Goal: Entertainment & Leisure: Consume media (video, audio)

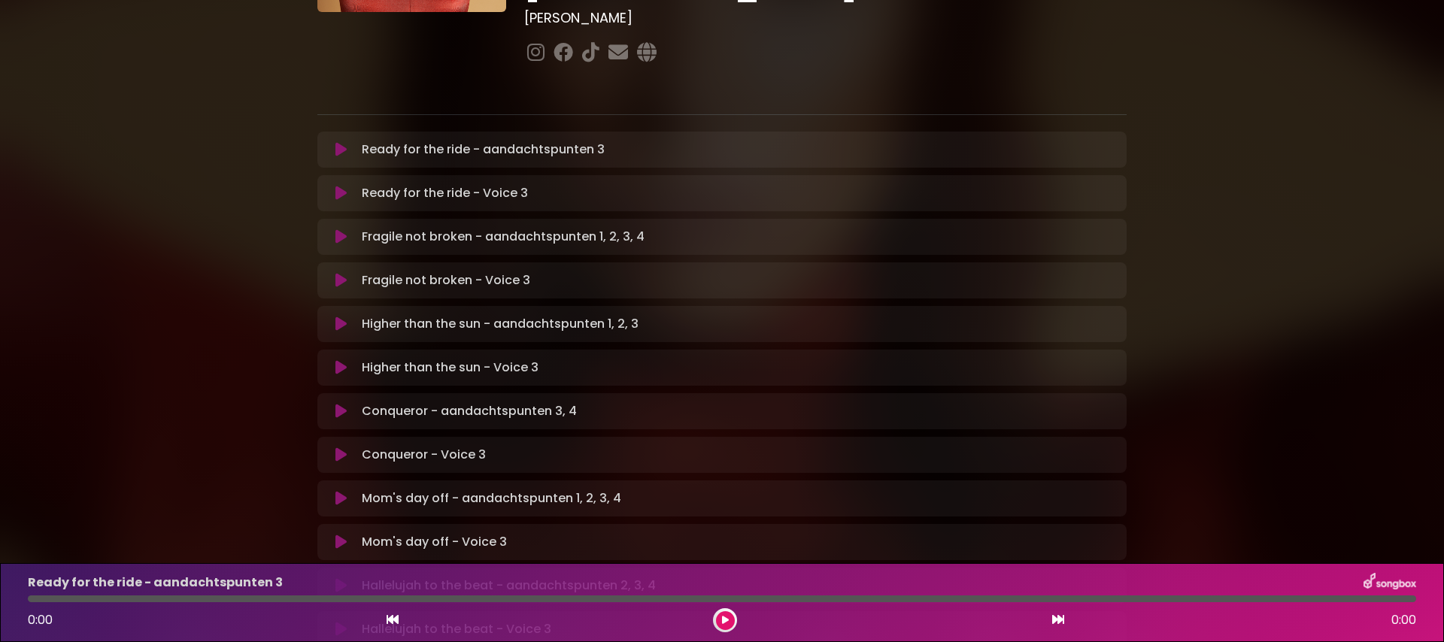
scroll to position [300, 0]
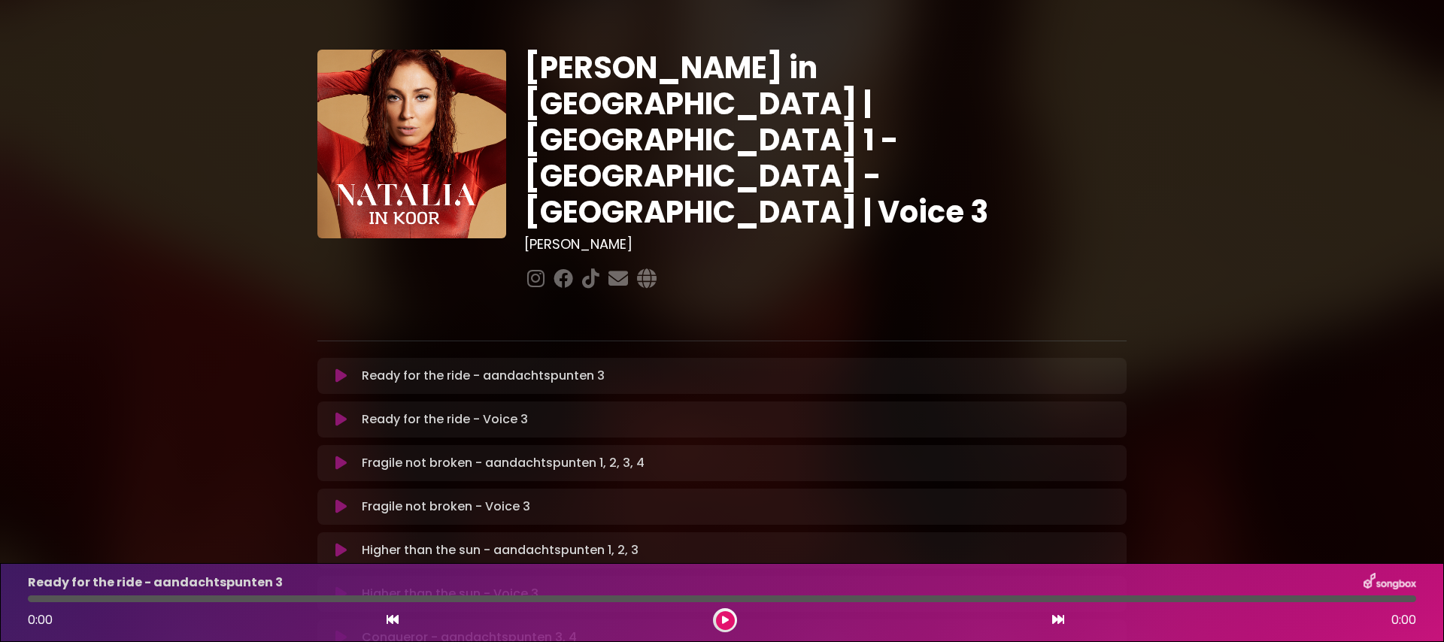
scroll to position [14, 0]
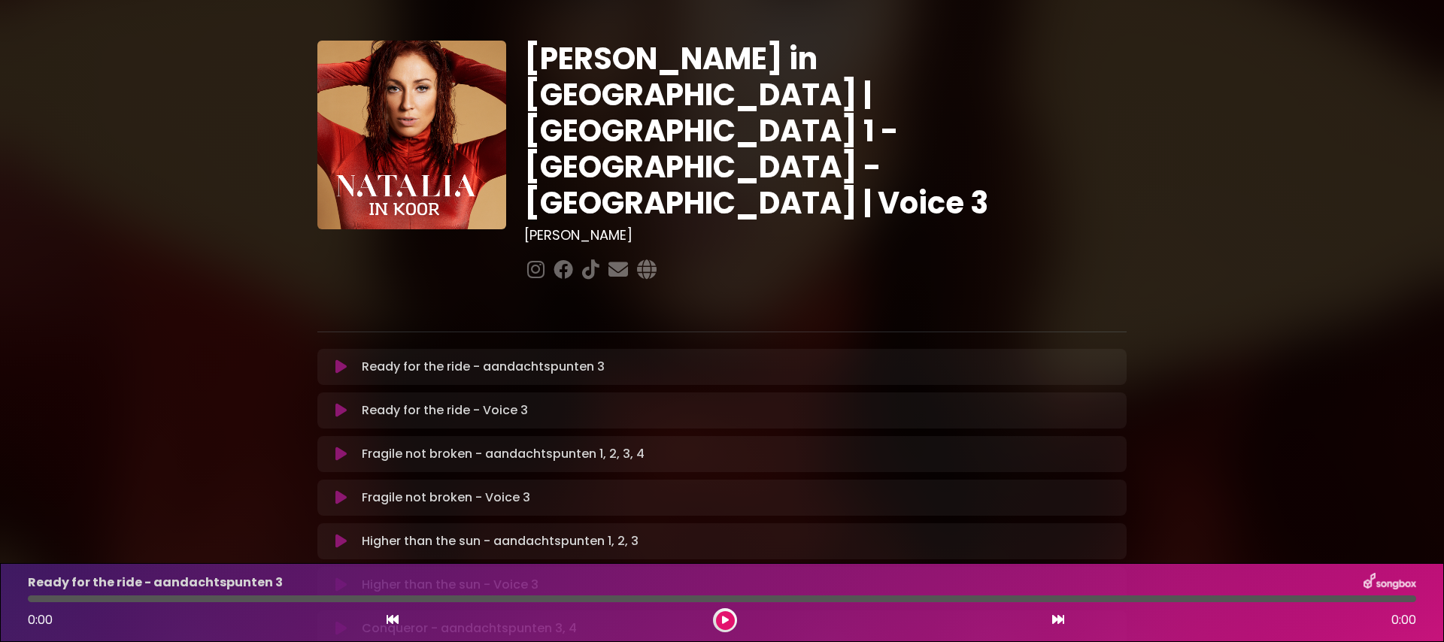
click at [338, 359] on icon at bounding box center [340, 366] width 11 height 15
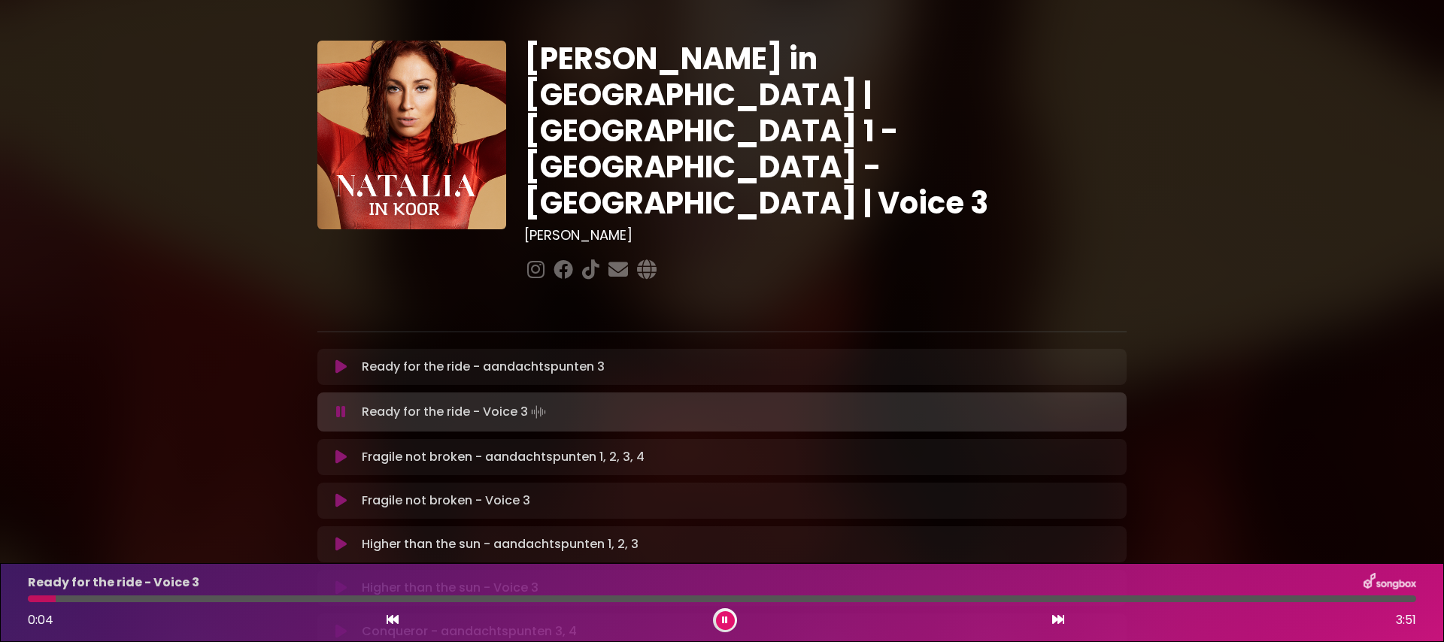
click at [340, 450] on icon at bounding box center [340, 457] width 11 height 15
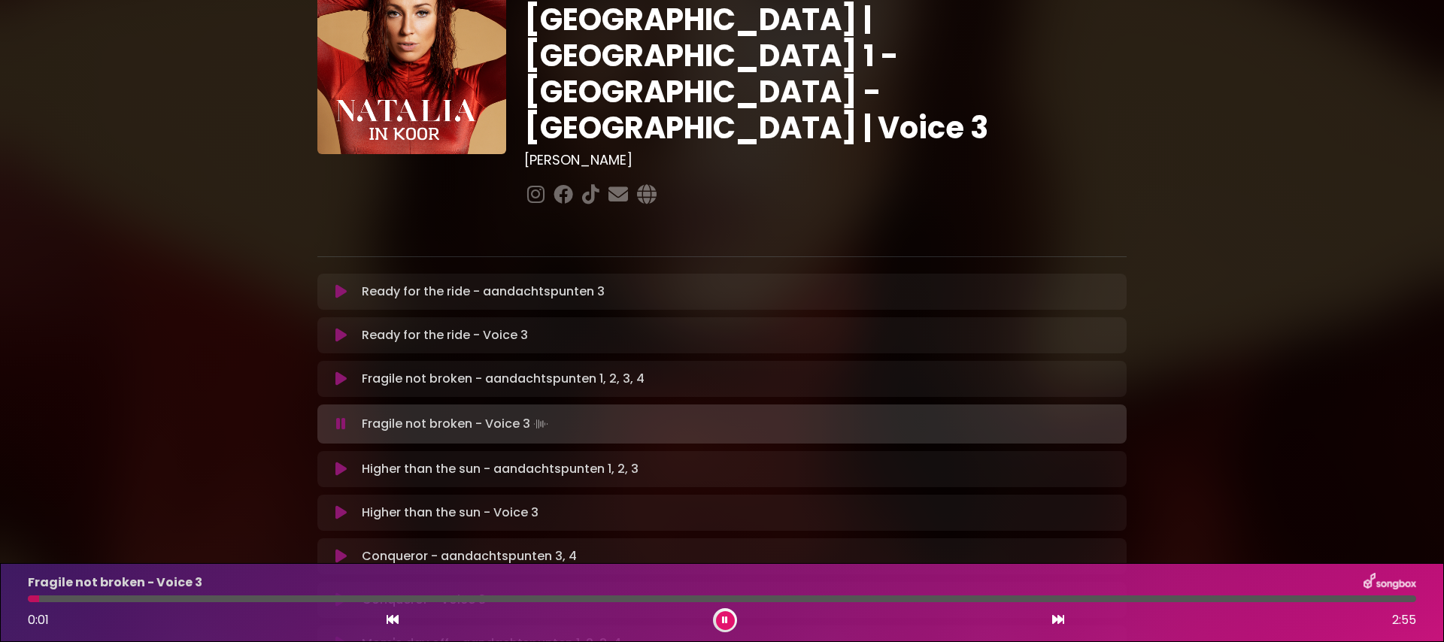
scroll to position [123, 0]
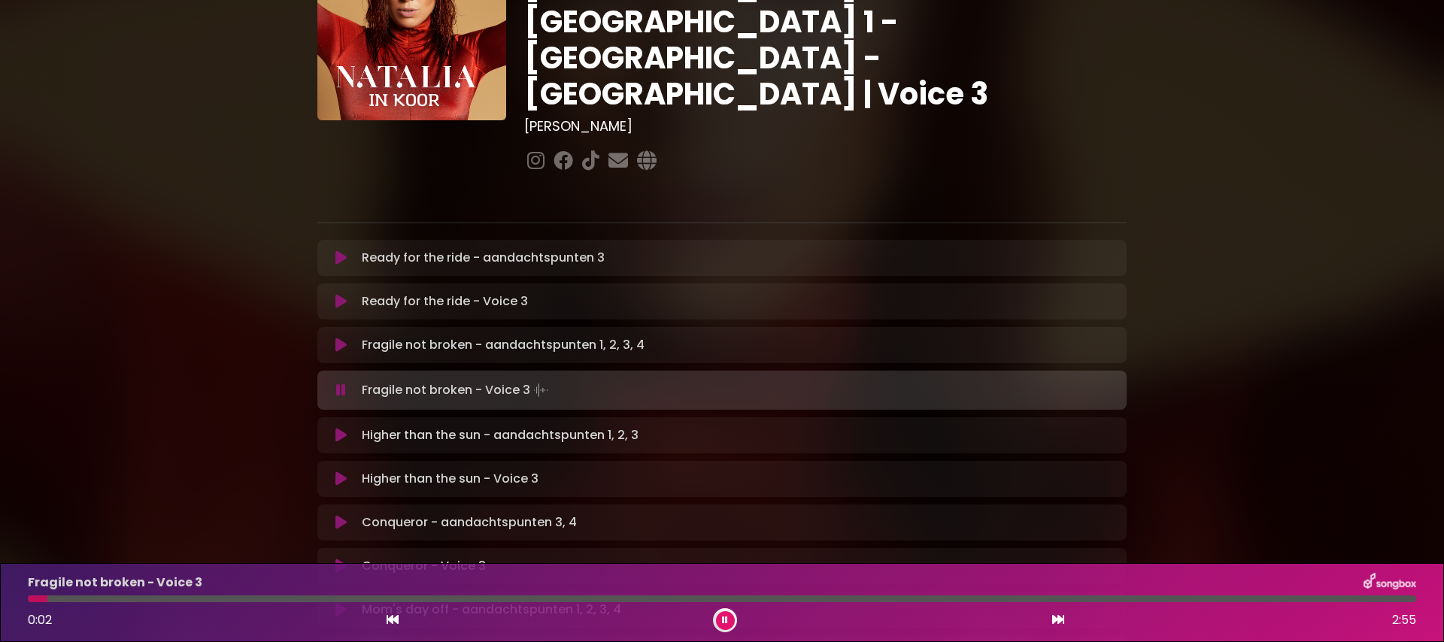
click at [338, 428] on icon at bounding box center [340, 435] width 11 height 15
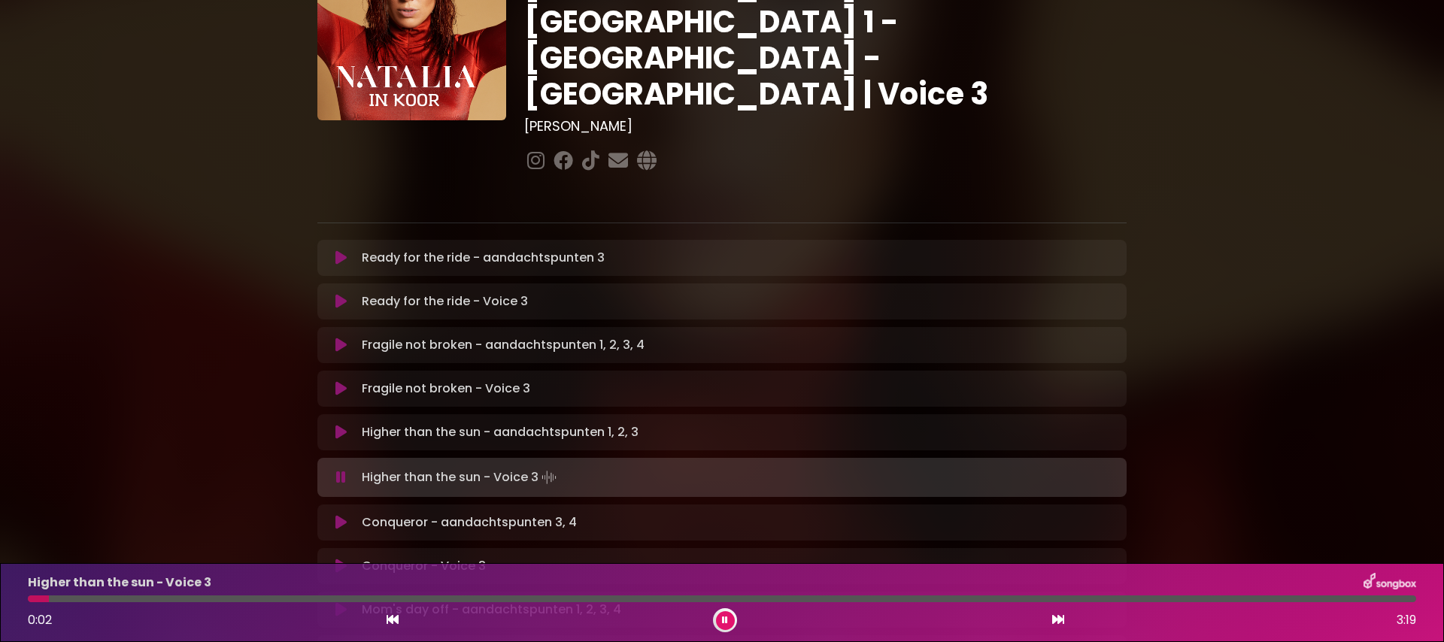
click at [335, 515] on icon at bounding box center [340, 522] width 11 height 15
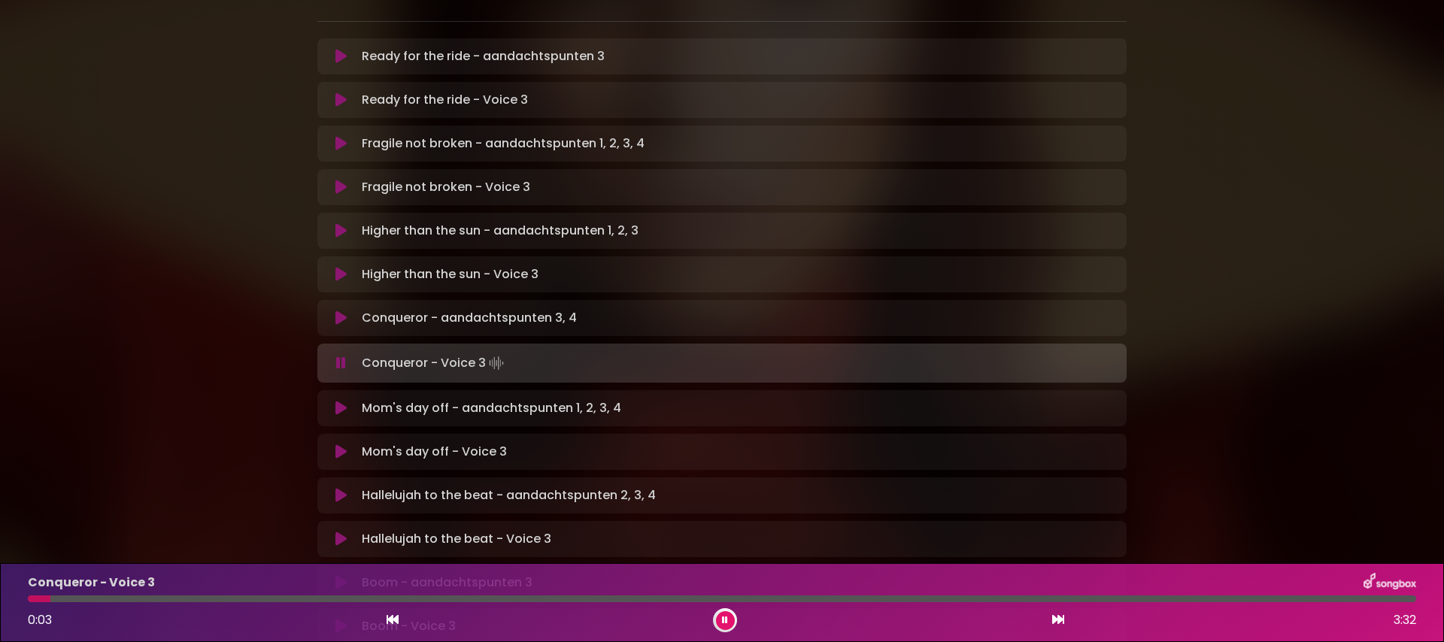
scroll to position [410, 0]
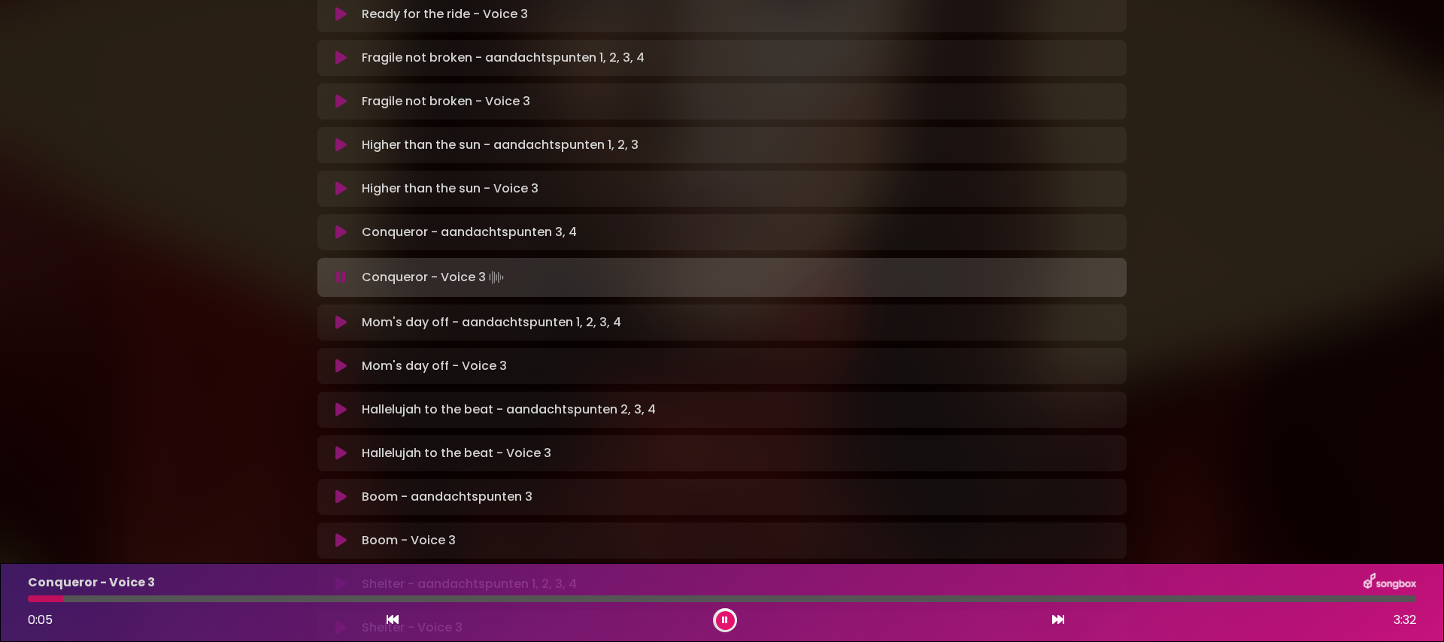
click at [340, 315] on icon at bounding box center [340, 322] width 11 height 15
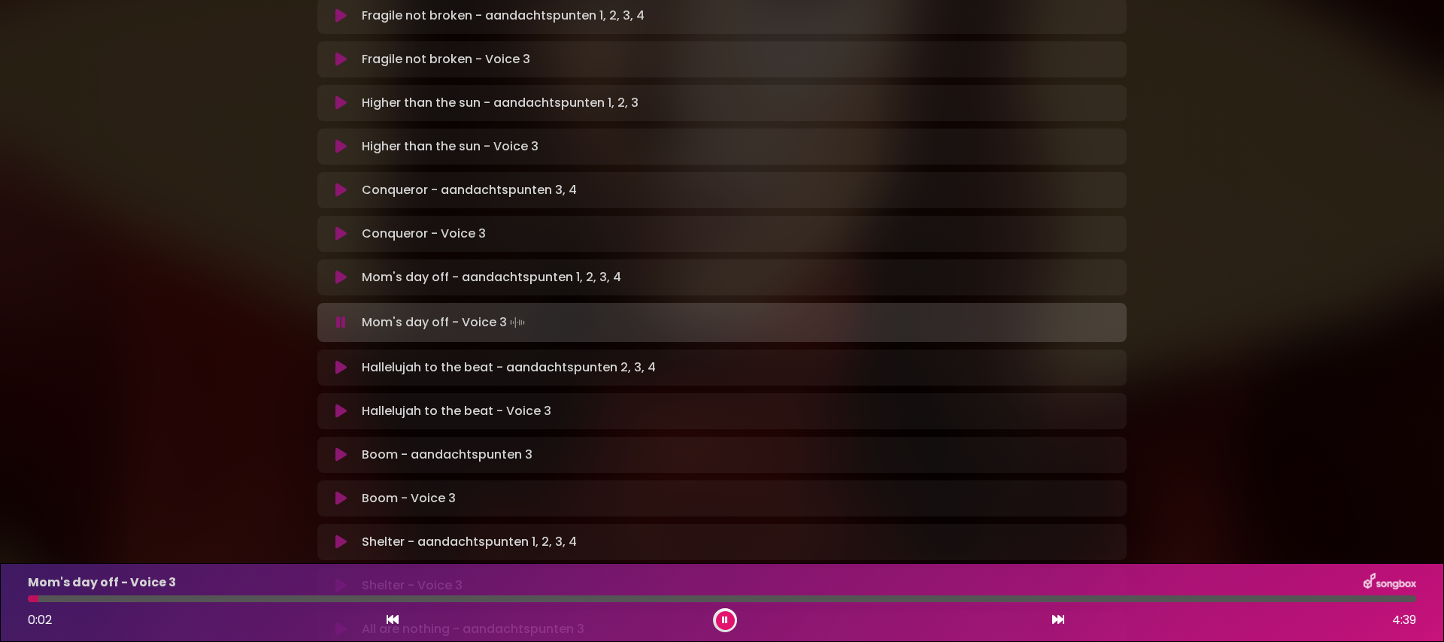
scroll to position [466, 0]
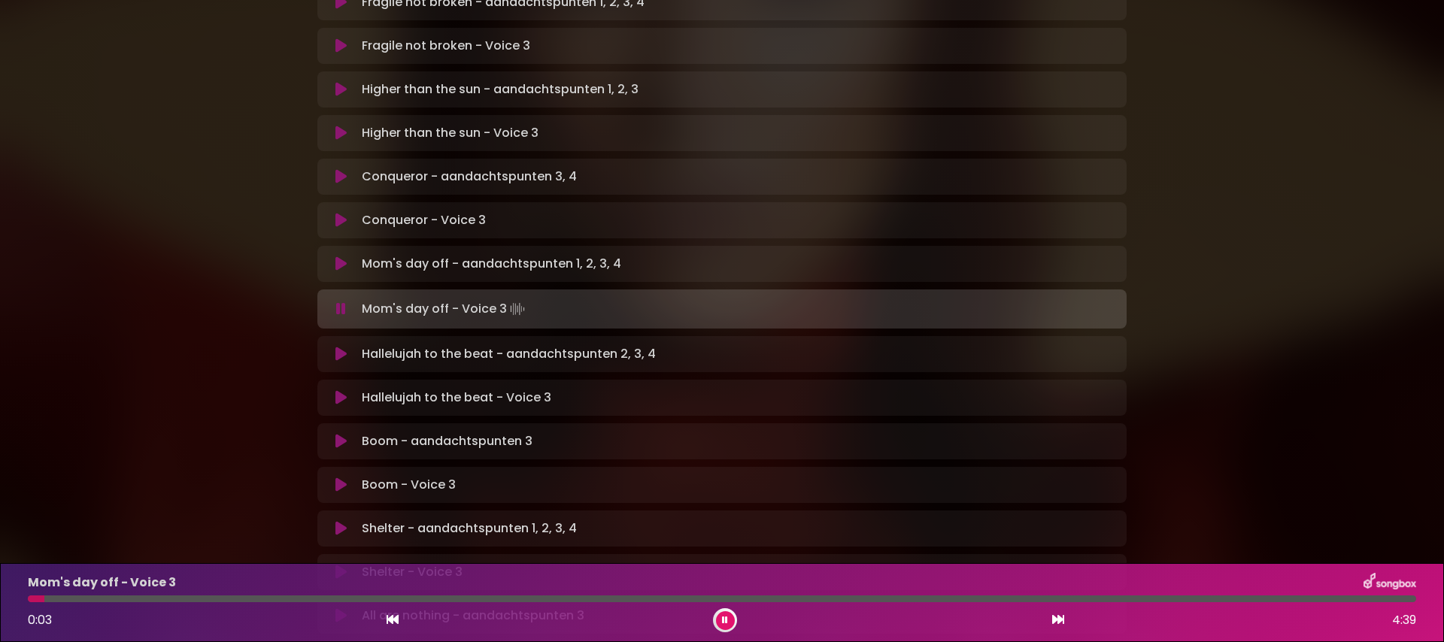
click at [339, 347] on icon at bounding box center [340, 354] width 11 height 15
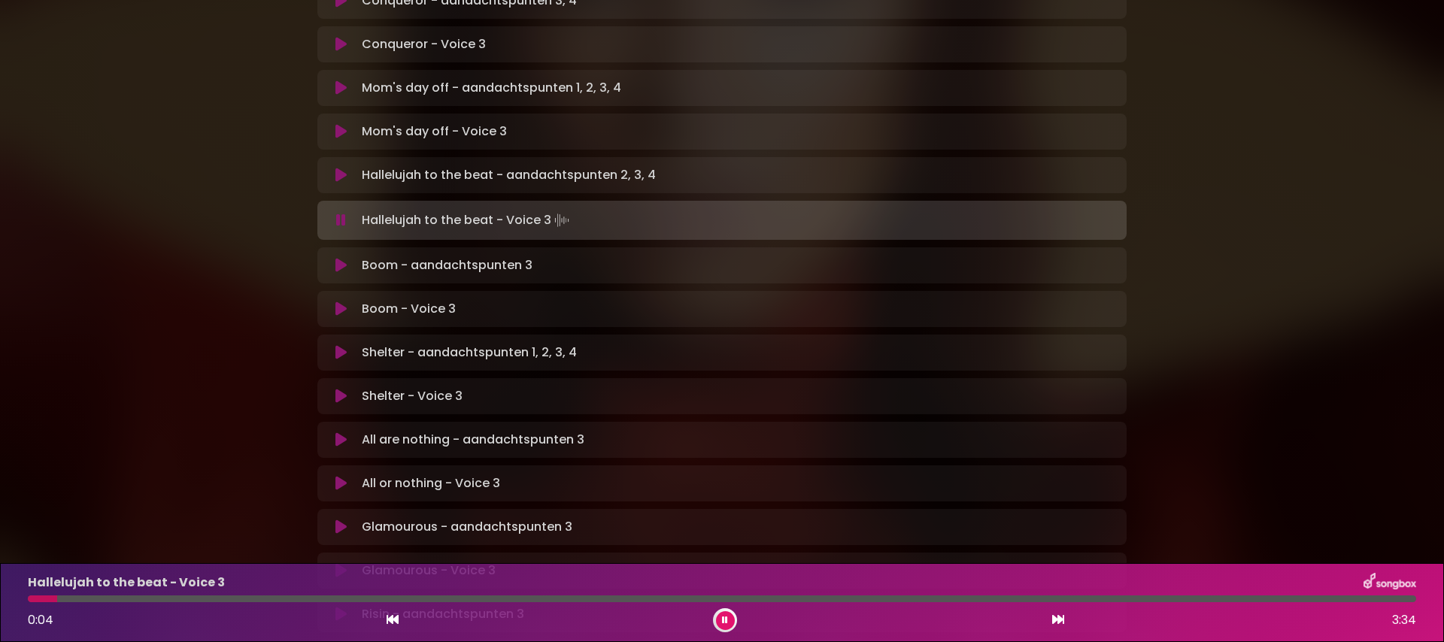
scroll to position [643, 0]
click at [338, 256] on icon at bounding box center [340, 263] width 11 height 15
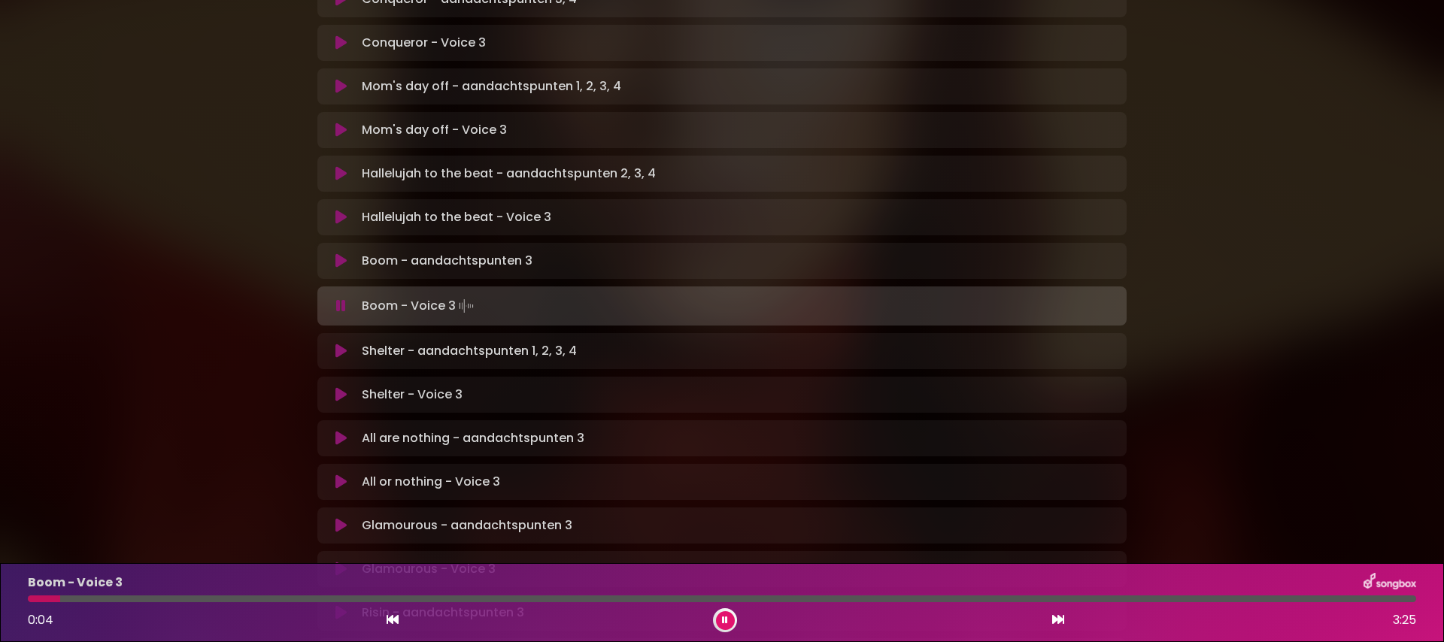
click at [339, 344] on icon at bounding box center [340, 351] width 11 height 15
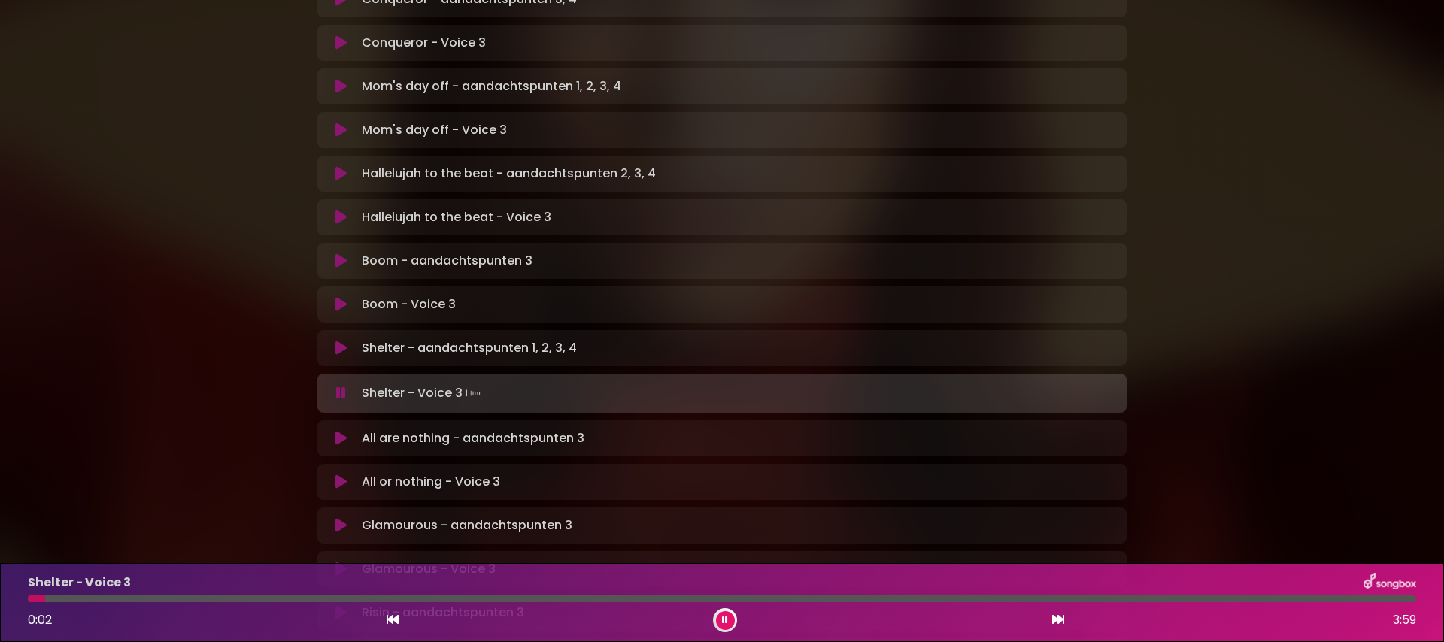
click at [336, 431] on icon at bounding box center [340, 438] width 11 height 15
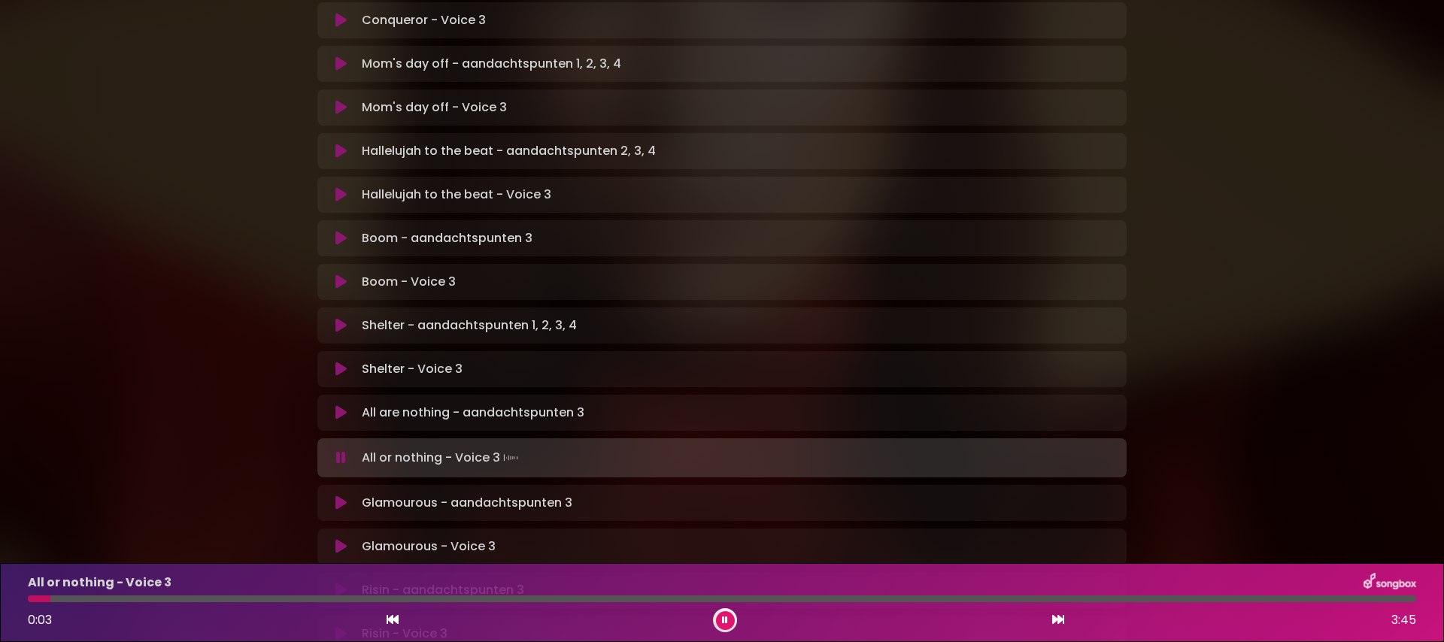
scroll to position [746, 0]
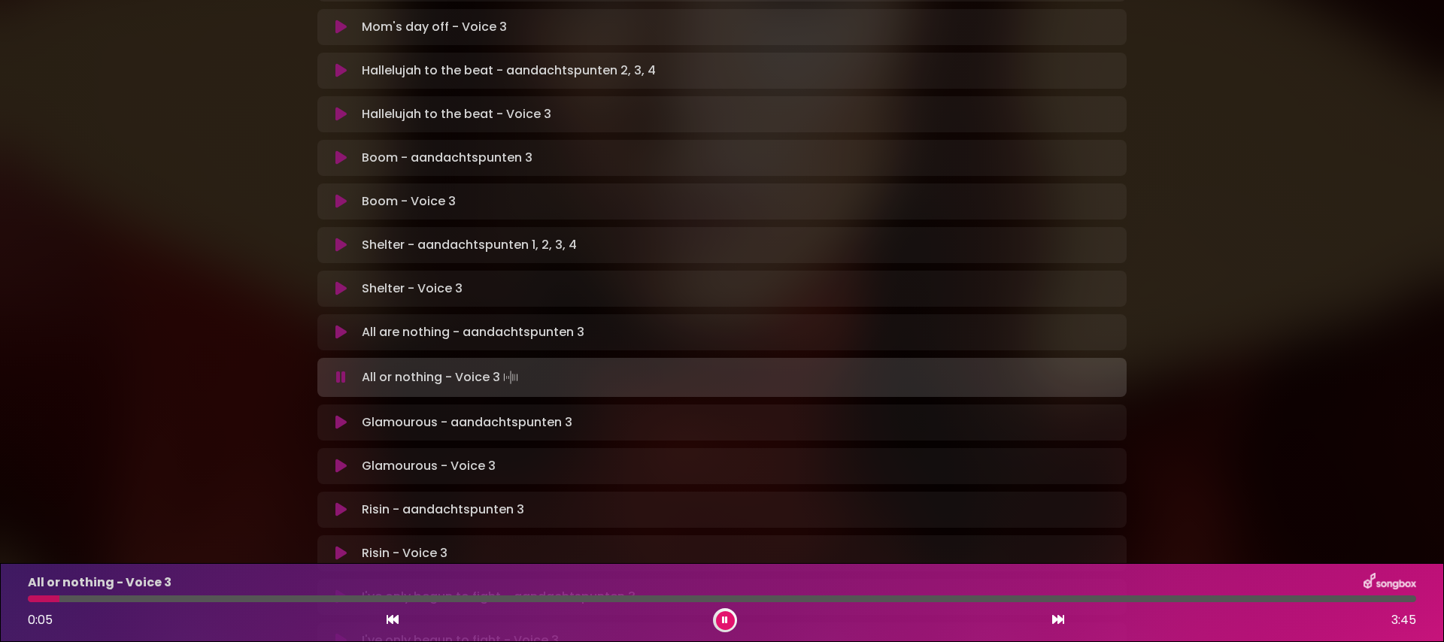
click at [336, 415] on icon at bounding box center [340, 422] width 11 height 15
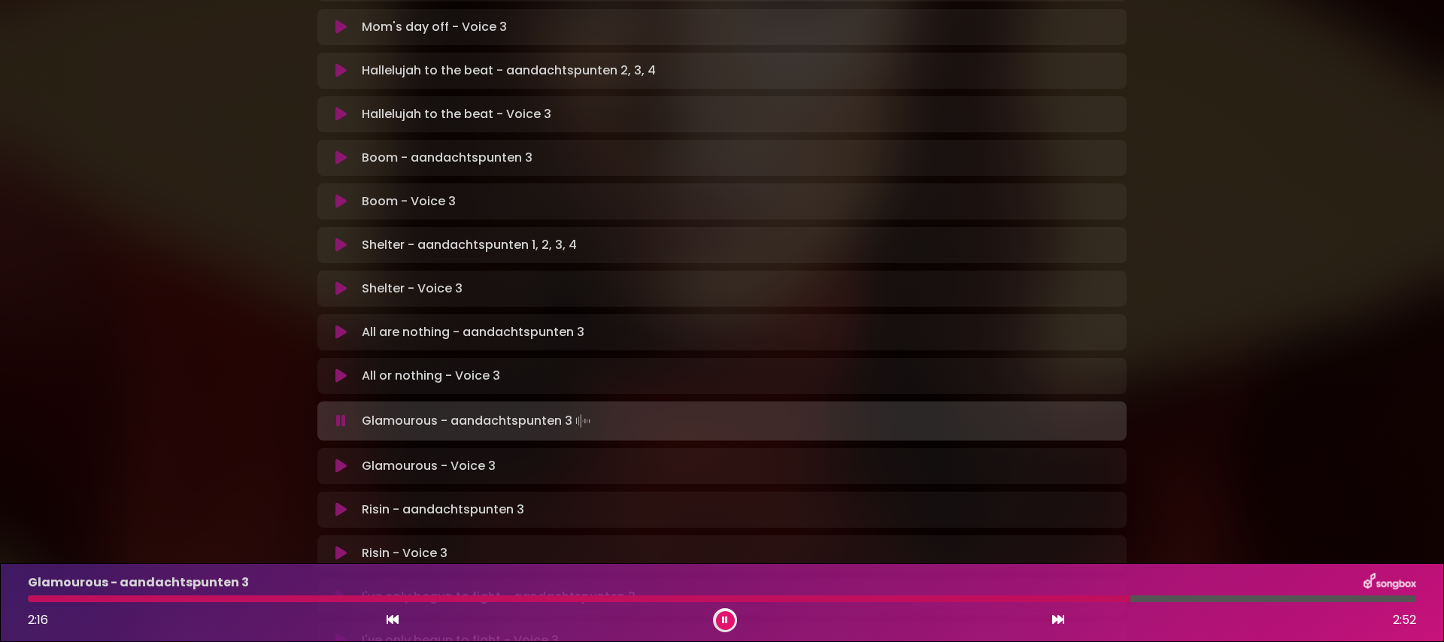
click at [992, 599] on div at bounding box center [579, 599] width 1103 height 7
click at [929, 602] on div at bounding box center [524, 599] width 993 height 7
drag, startPoint x: 948, startPoint y: 601, endPoint x: 854, endPoint y: 602, distance: 94.0
click at [854, 602] on div at bounding box center [441, 599] width 826 height 7
click at [747, 600] on div at bounding box center [447, 599] width 839 height 7
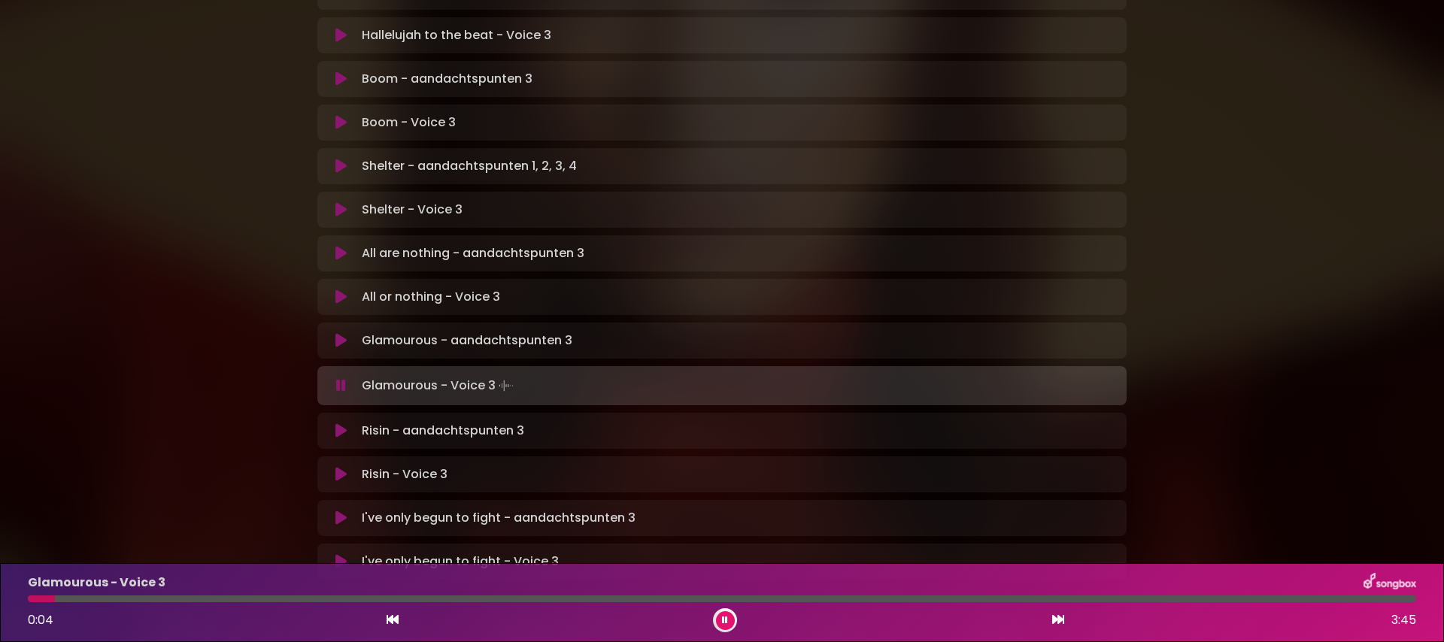
scroll to position [840, 0]
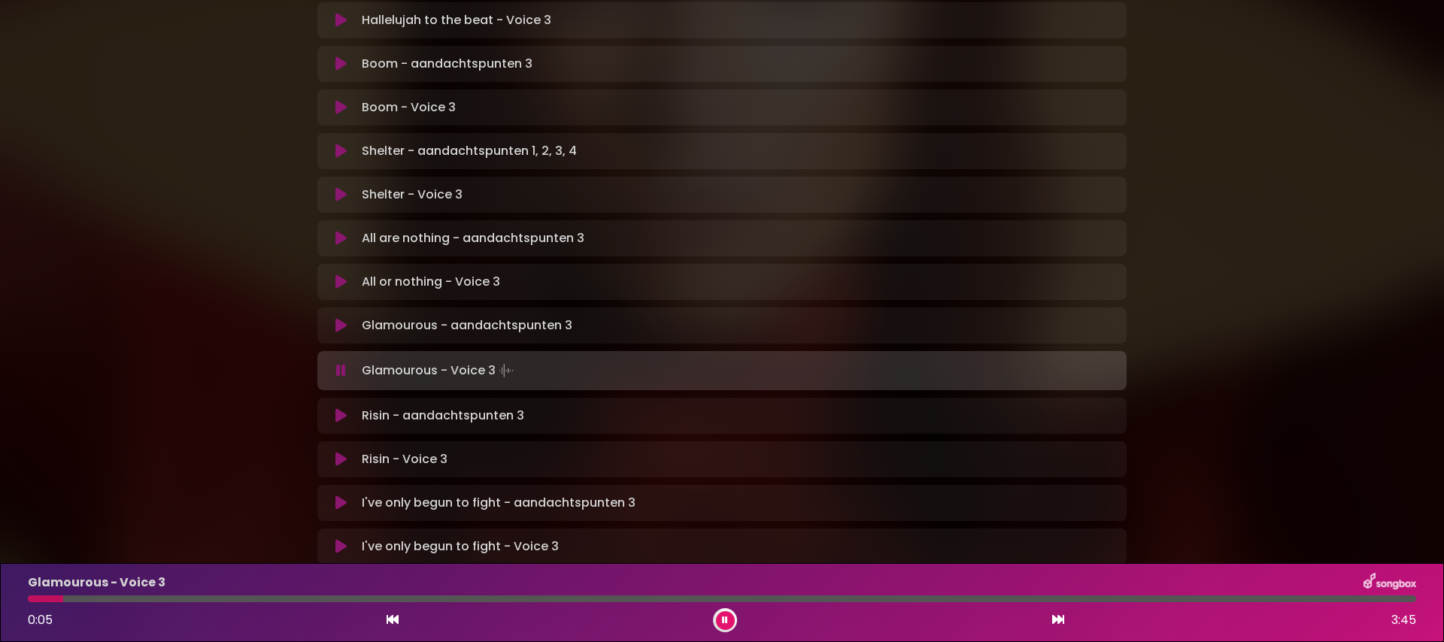
click at [338, 408] on icon at bounding box center [340, 415] width 11 height 15
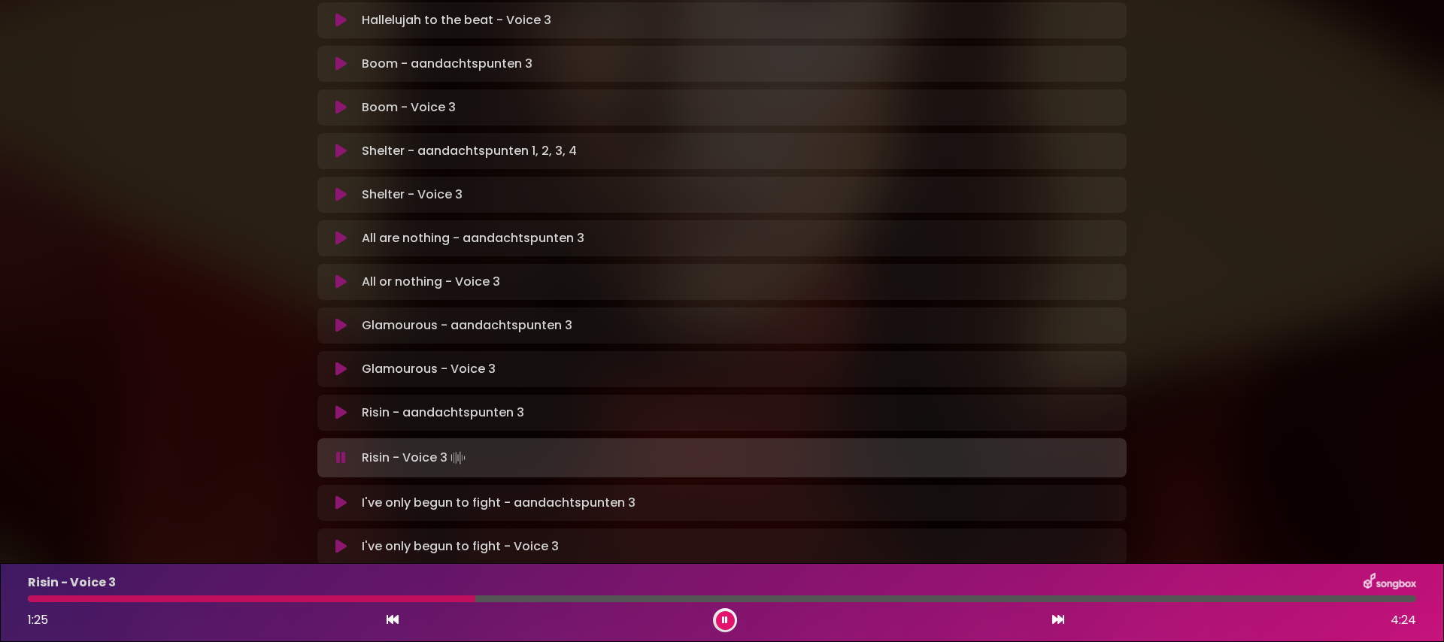
click at [736, 600] on div at bounding box center [722, 599] width 1388 height 7
click at [667, 602] on div at bounding box center [396, 599] width 736 height 7
click at [657, 601] on div at bounding box center [362, 599] width 669 height 7
click at [335, 496] on icon at bounding box center [340, 503] width 11 height 15
